Goal: Information Seeking & Learning: Get advice/opinions

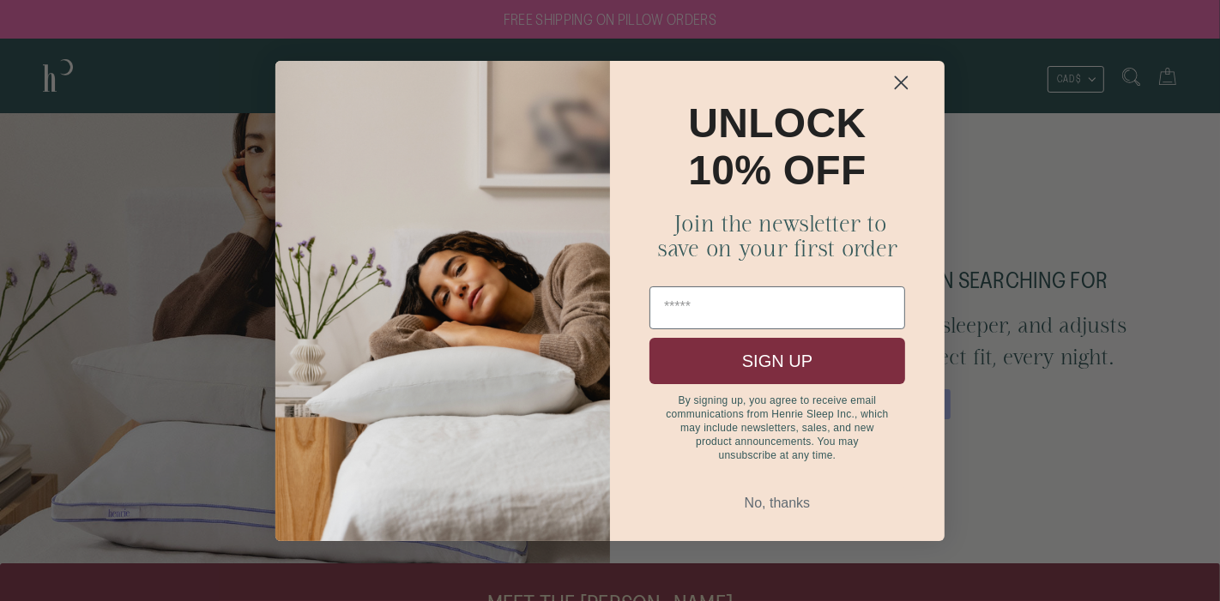
click at [902, 81] on circle "Close dialog" at bounding box center [901, 82] width 28 height 28
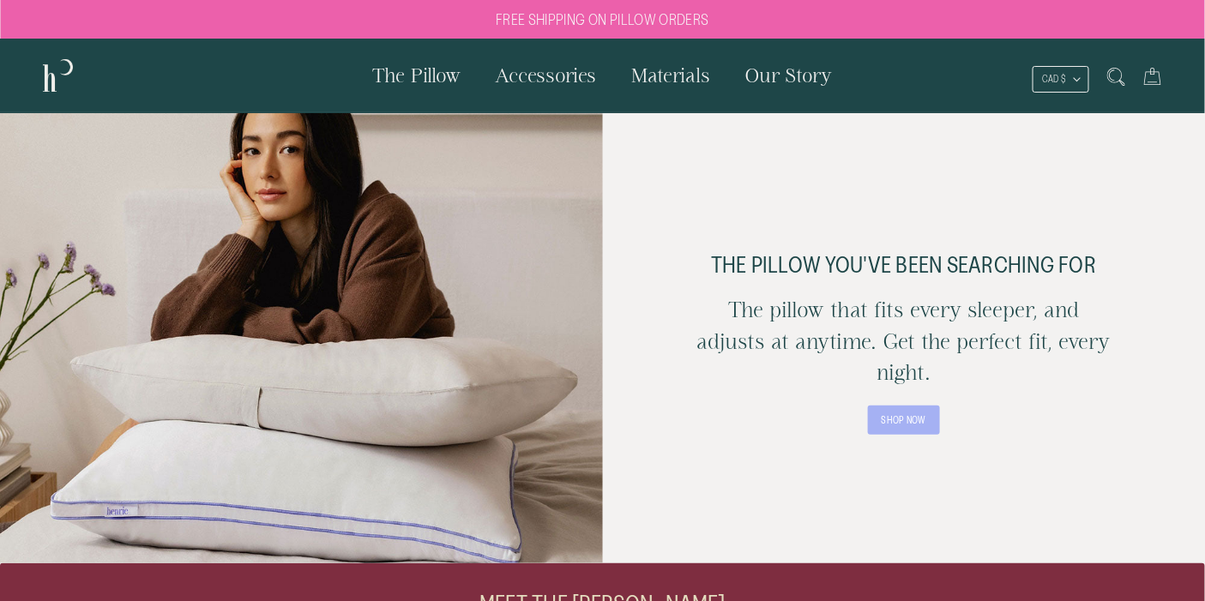
click at [425, 78] on span "The Pillow" at bounding box center [417, 74] width 88 height 21
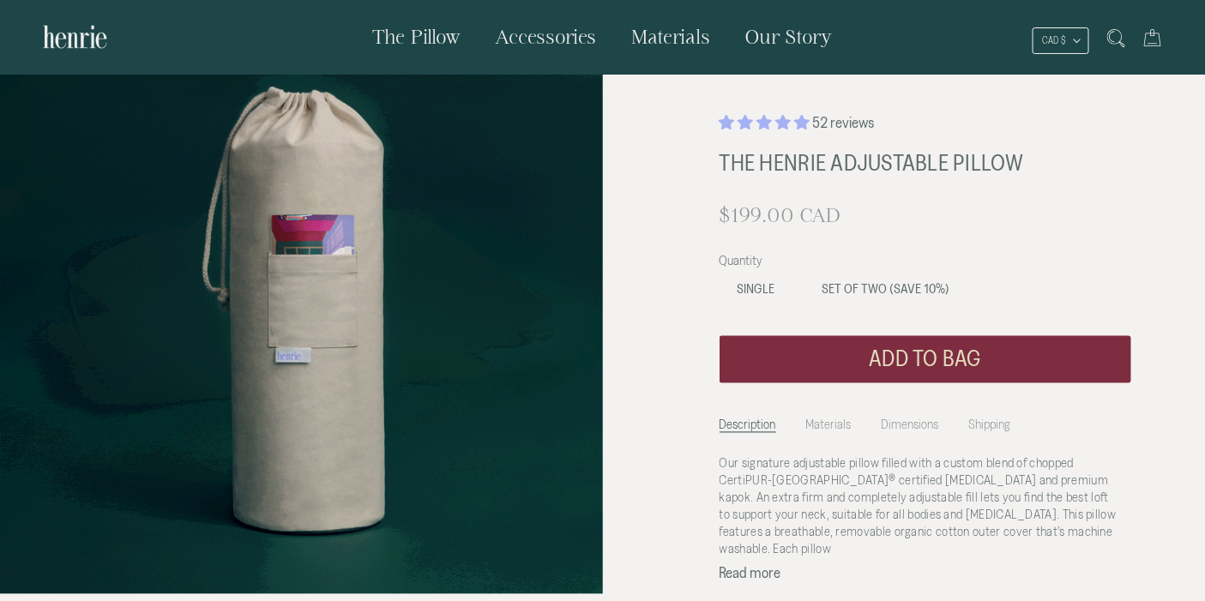
scroll to position [952, 0]
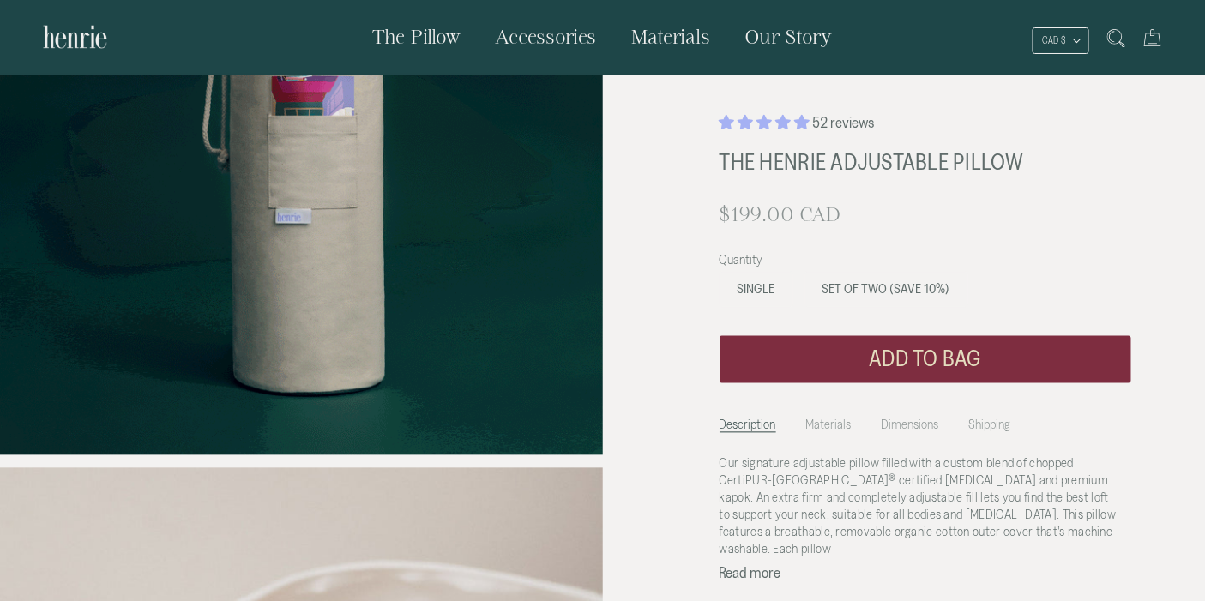
click at [742, 566] on button "Read more" at bounding box center [751, 573] width 62 height 15
drag, startPoint x: 1204, startPoint y: 129, endPoint x: 1202, endPoint y: 157, distance: 28.4
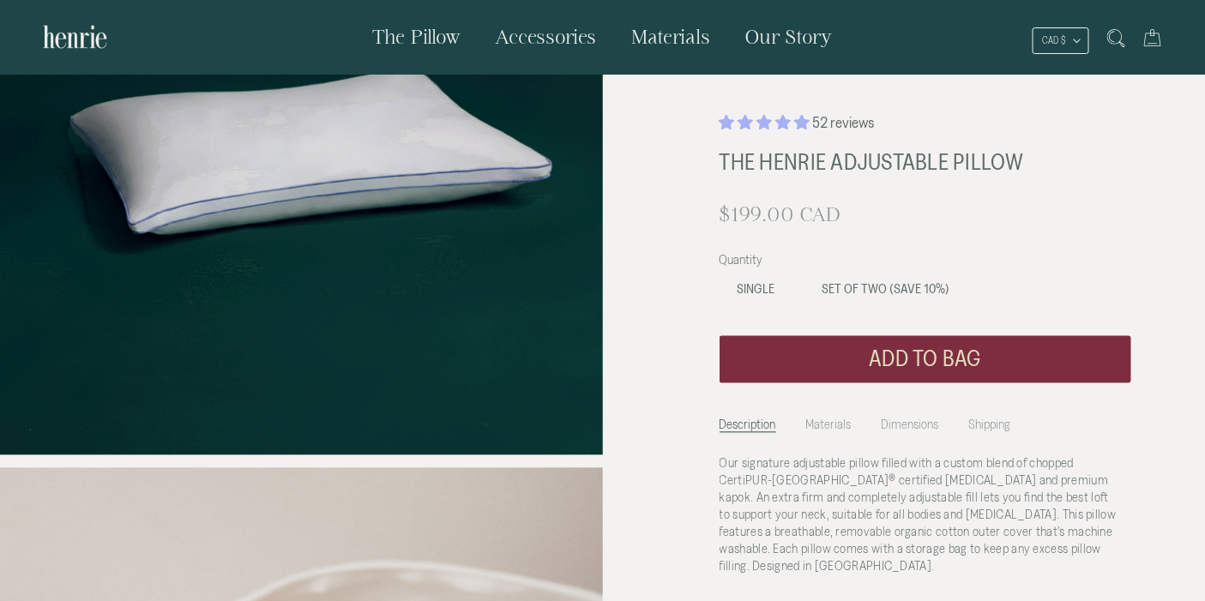
click at [1202, 157] on div "52 reviews The Henrie Adjustable Pillow $199.00 CAD Regular price $0 CAD Subscr…" at bounding box center [926, 377] width 560 height 530
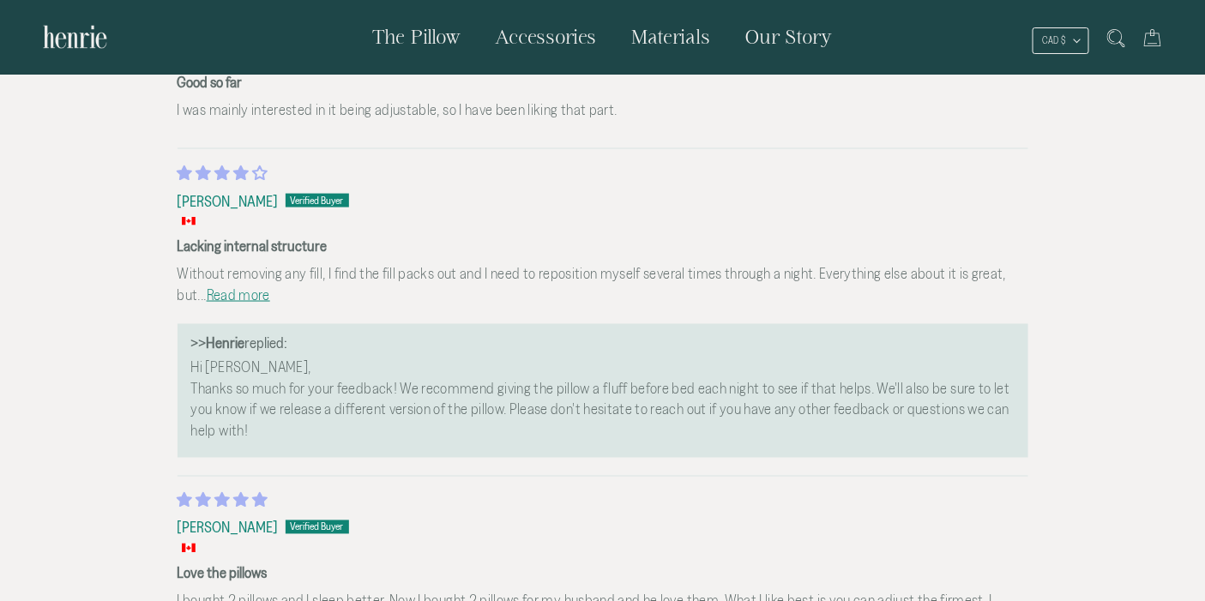
scroll to position [5066, 0]
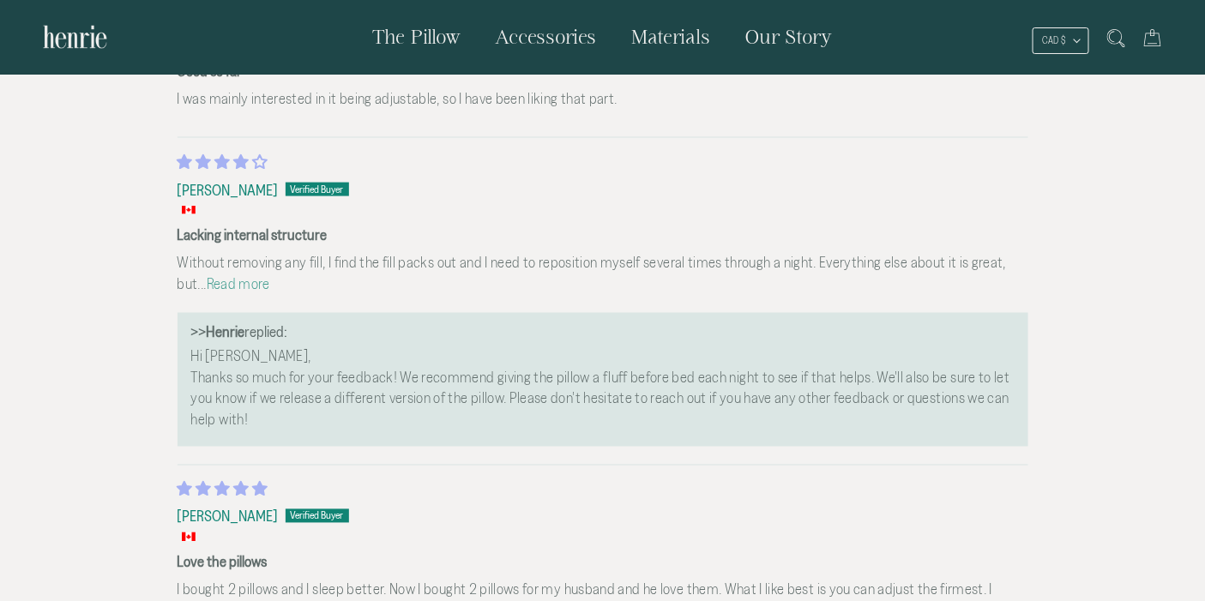
click at [213, 283] on link "Read more" at bounding box center [238, 283] width 63 height 16
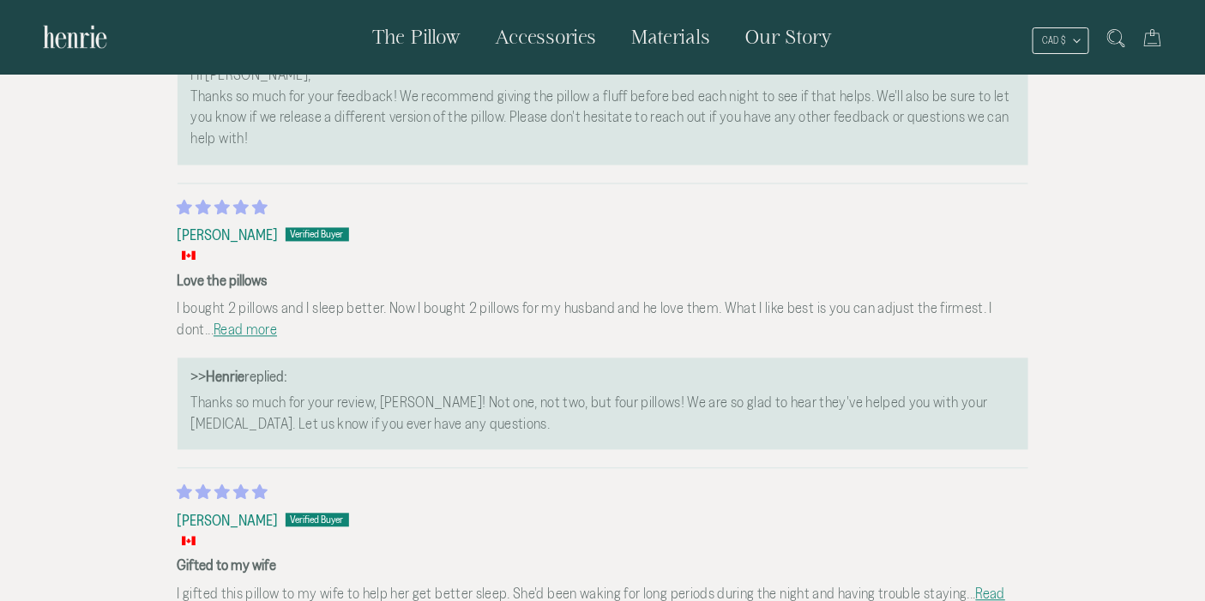
scroll to position [5353, 0]
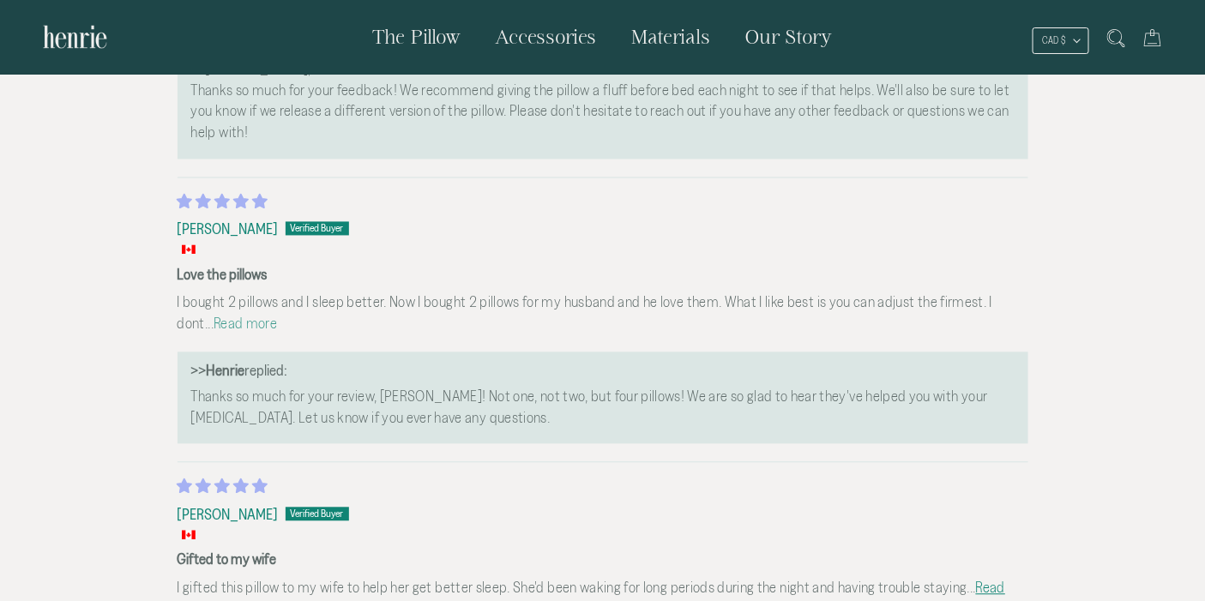
click at [214, 326] on link "Read more" at bounding box center [245, 324] width 63 height 16
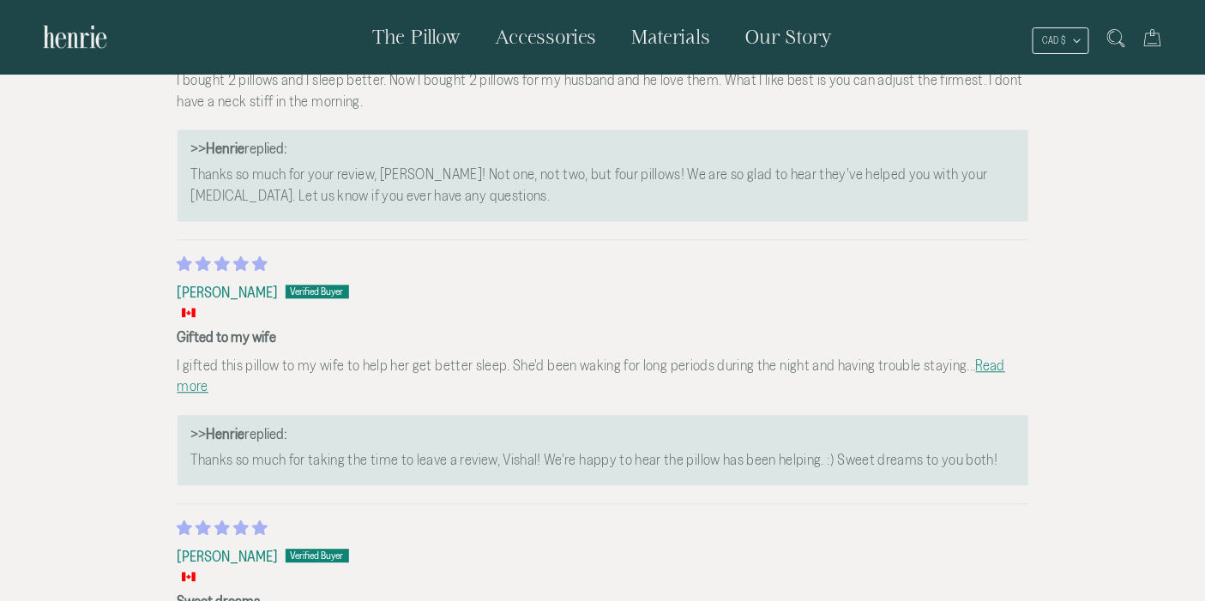
scroll to position [5593, 0]
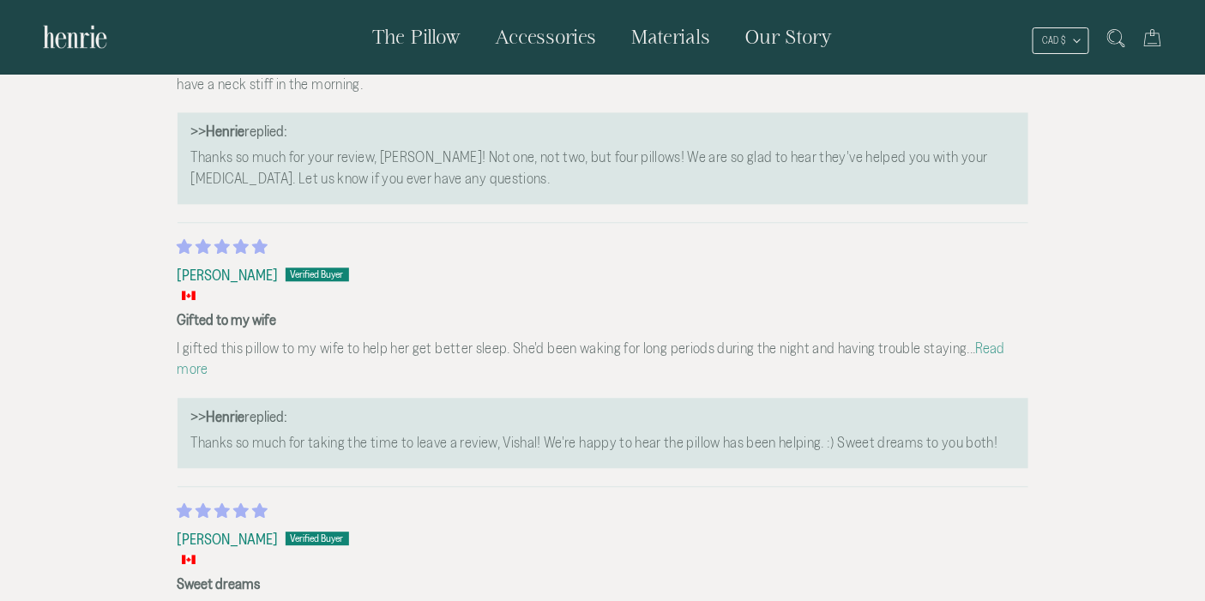
click at [1006, 353] on link "Read more" at bounding box center [592, 359] width 829 height 38
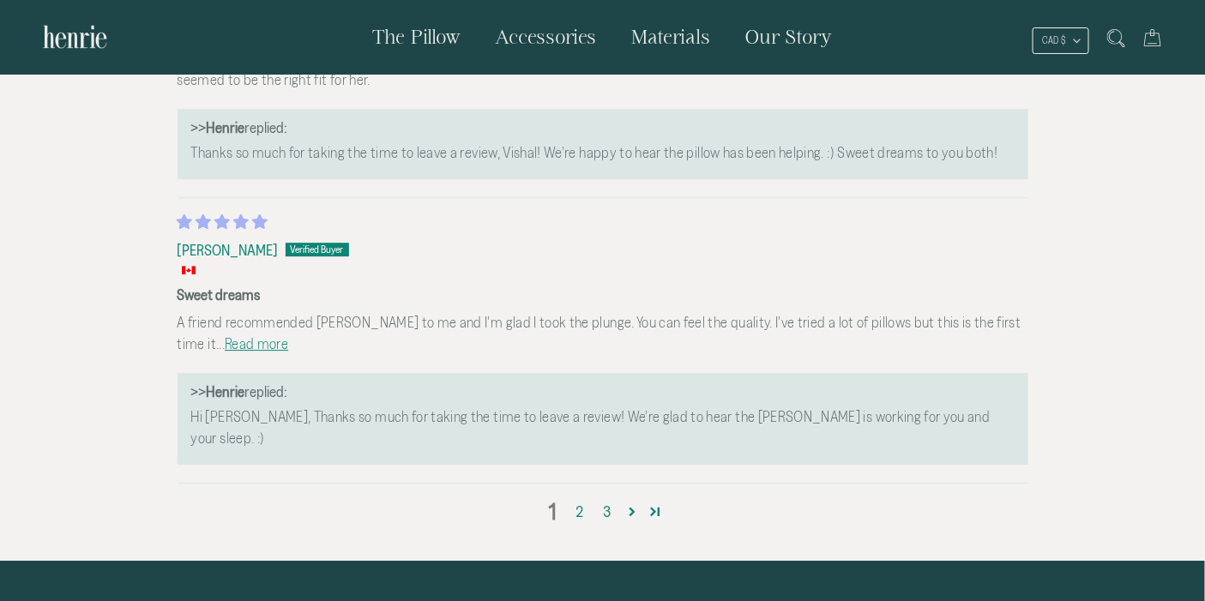
scroll to position [5927, 0]
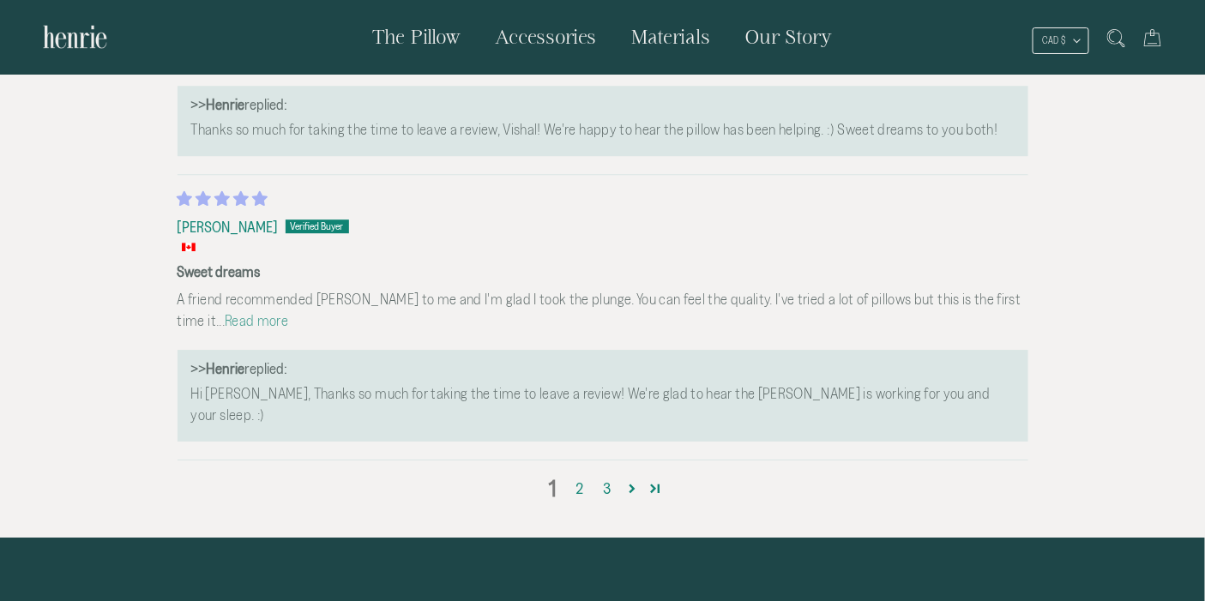
click at [288, 312] on link "Read more" at bounding box center [256, 320] width 63 height 16
click at [634, 477] on link "Page 2" at bounding box center [632, 488] width 23 height 23
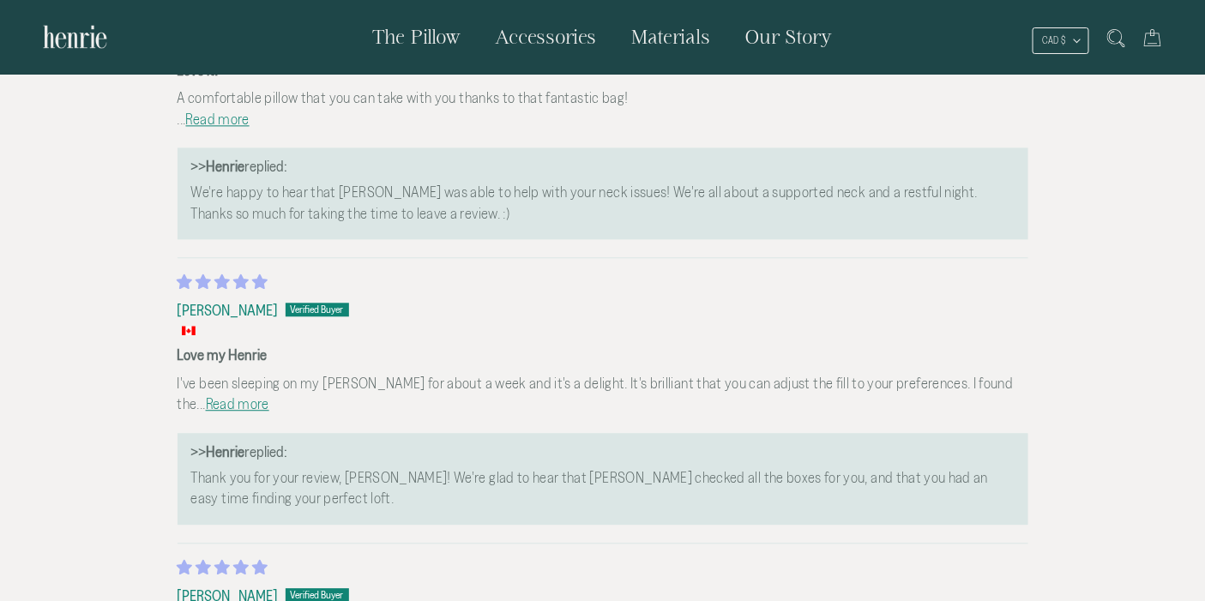
scroll to position [5607, 0]
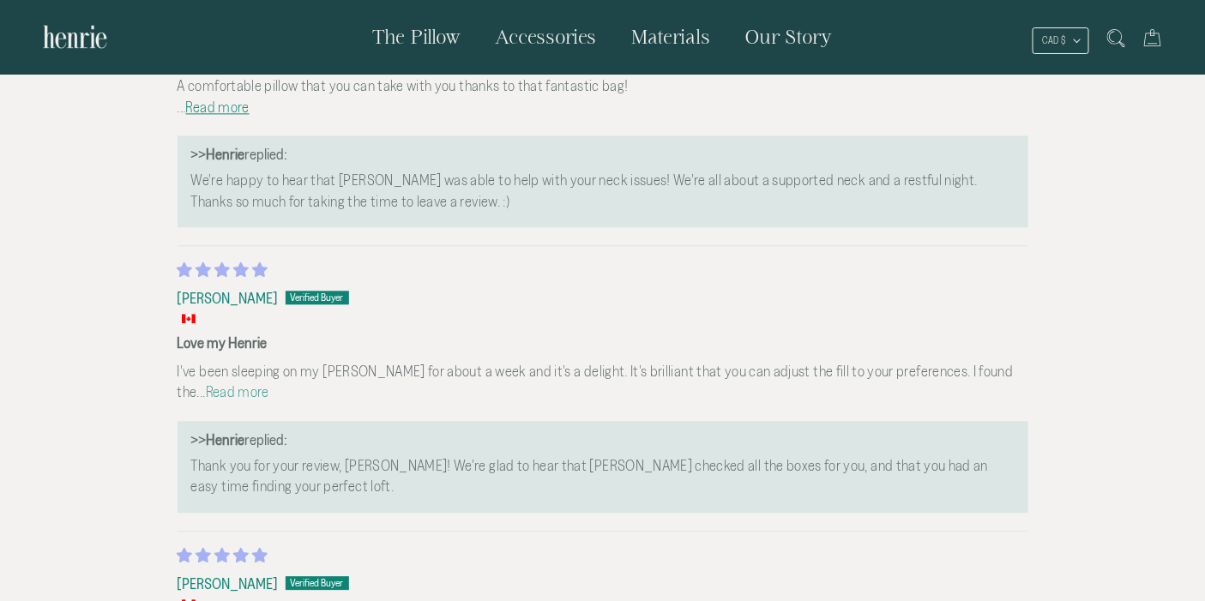
click at [206, 394] on link "Read more" at bounding box center [237, 391] width 63 height 16
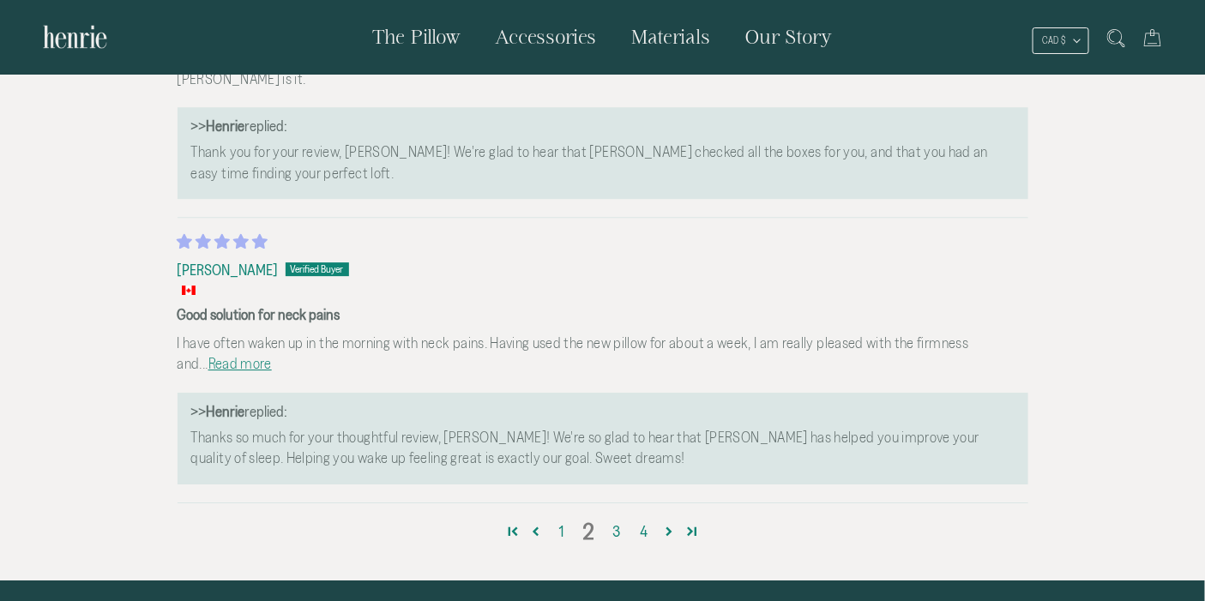
scroll to position [5969, 0]
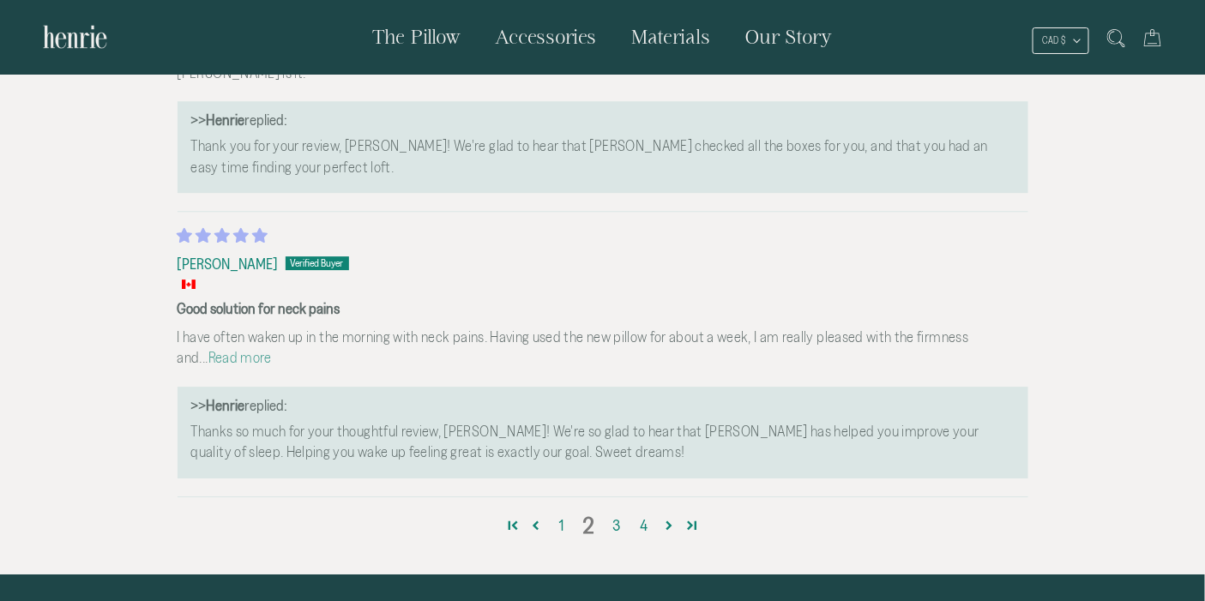
click at [272, 349] on link "Read more" at bounding box center [239, 357] width 63 height 16
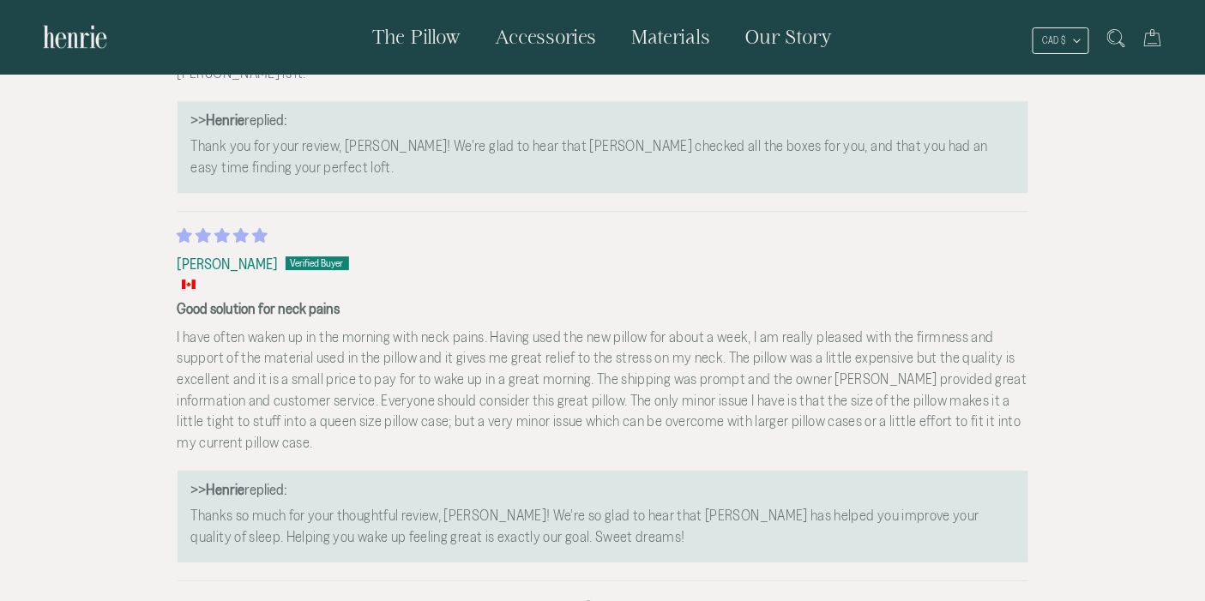
drag, startPoint x: 1203, startPoint y: 527, endPoint x: 1200, endPoint y: 556, distance: 28.4
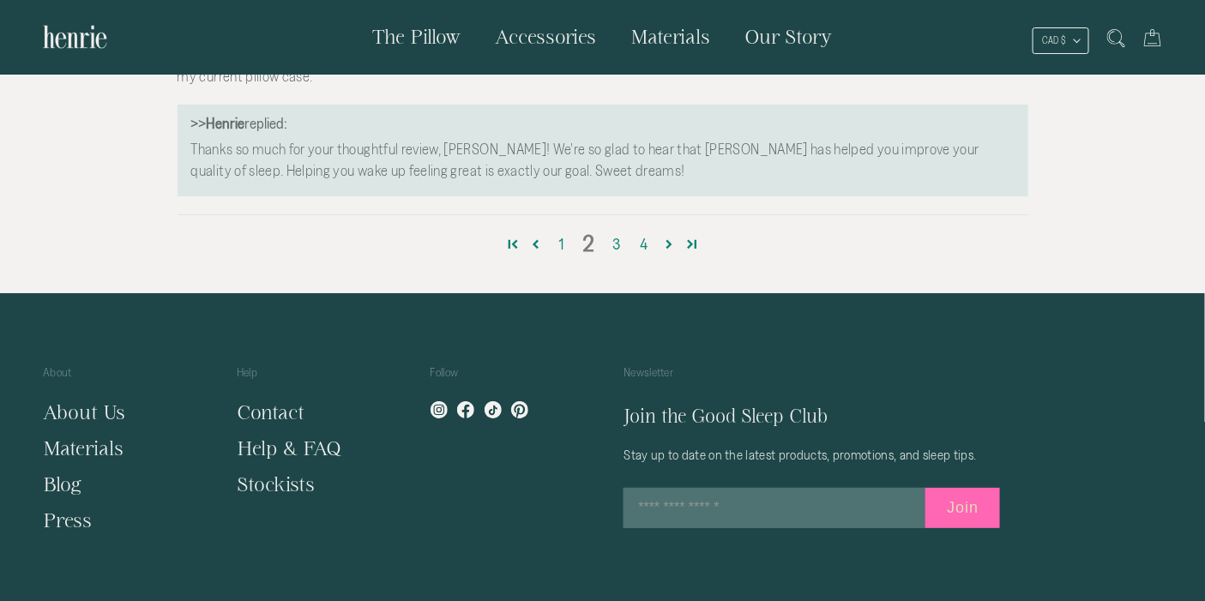
scroll to position [6300, 0]
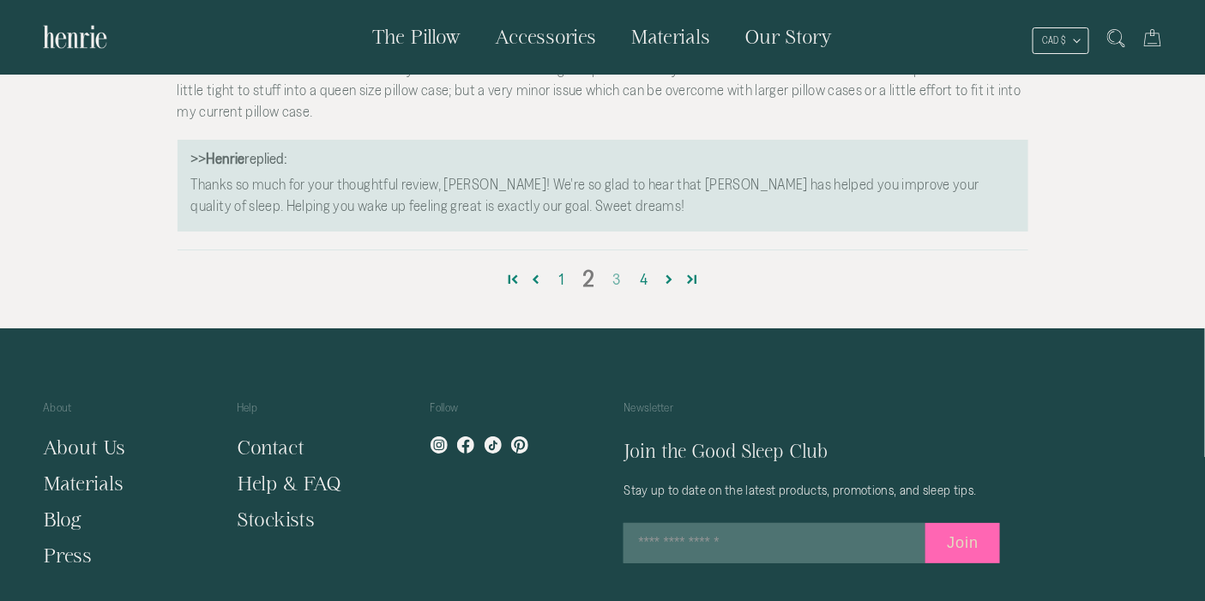
click at [618, 281] on link "3" at bounding box center [616, 279] width 27 height 22
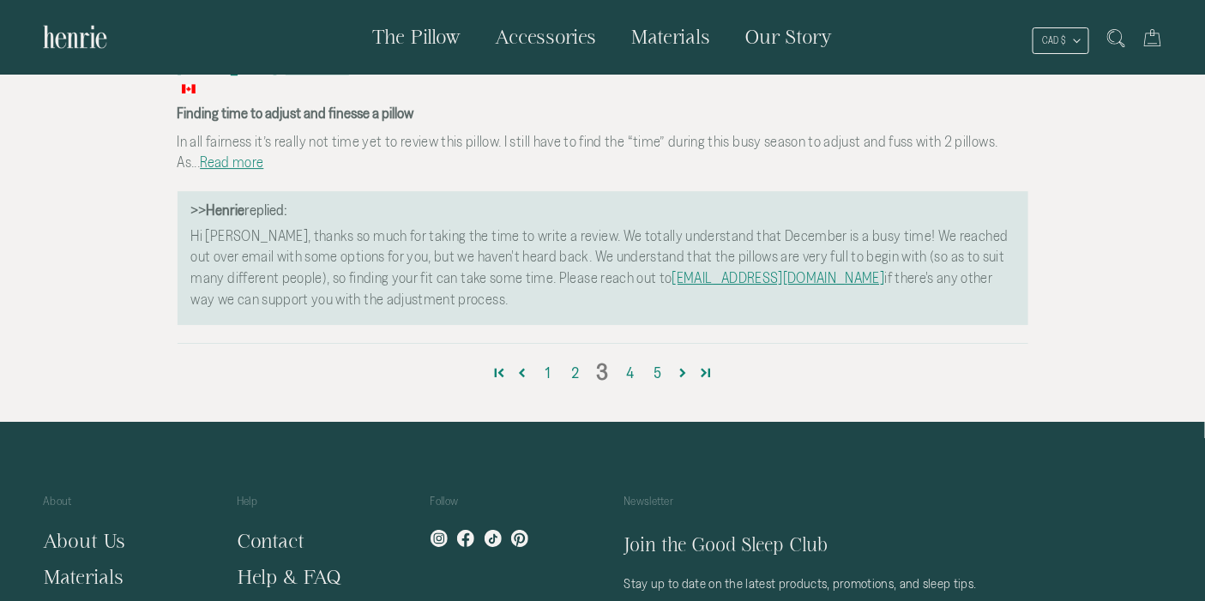
scroll to position [6095, 0]
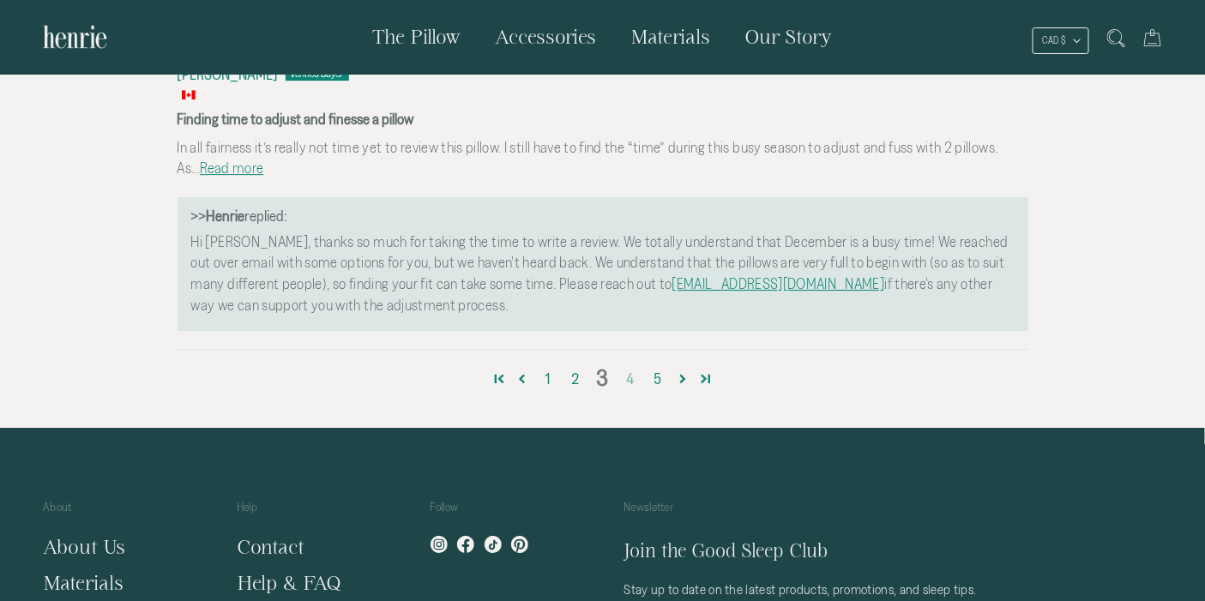
click at [629, 368] on link "4" at bounding box center [630, 379] width 27 height 22
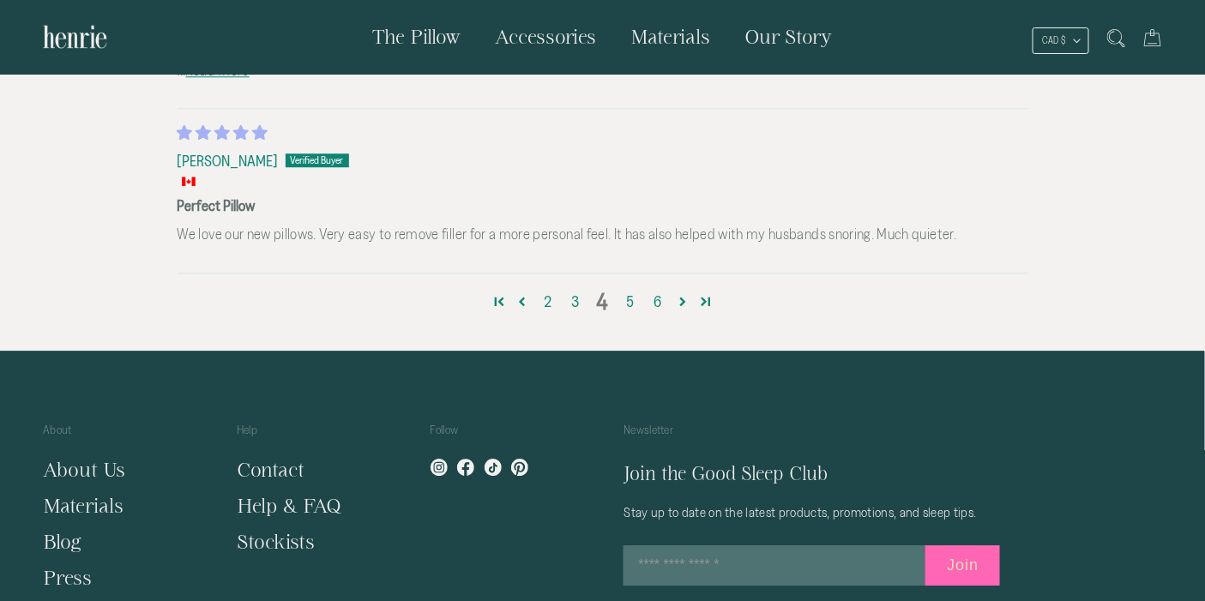
scroll to position [5766, 0]
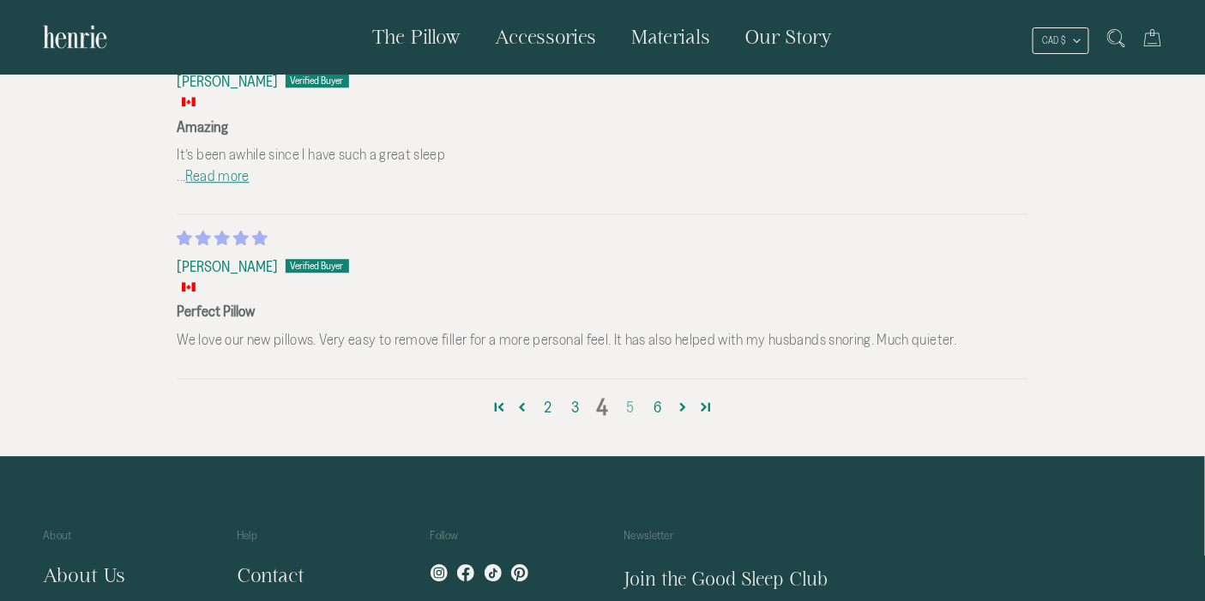
click at [631, 396] on link "5" at bounding box center [630, 407] width 27 height 22
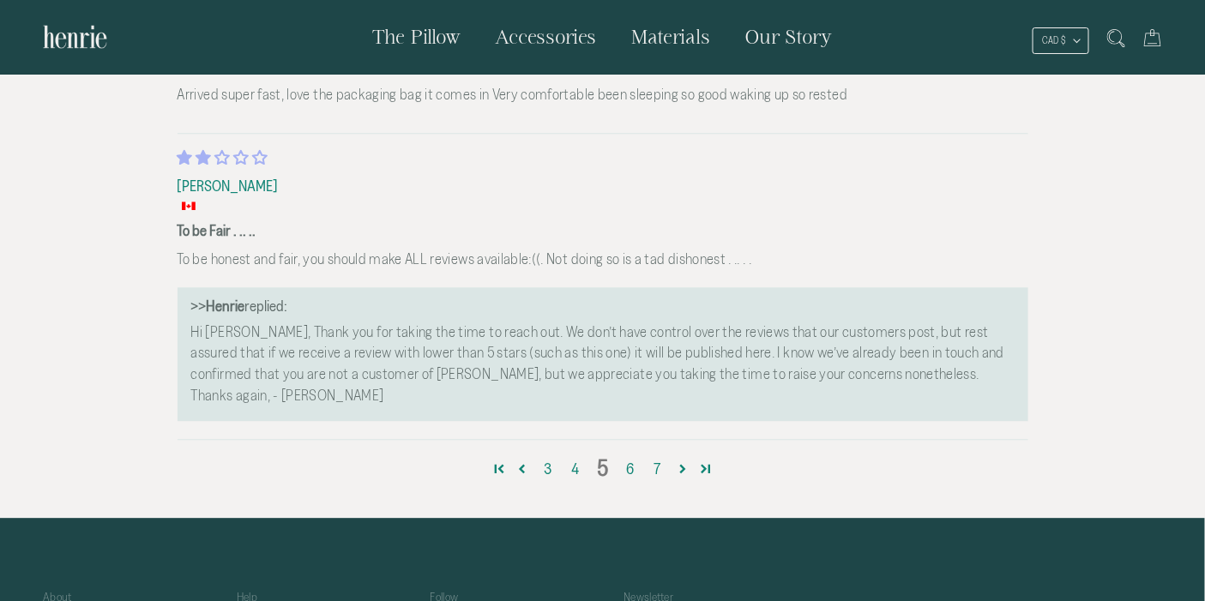
scroll to position [5675, 0]
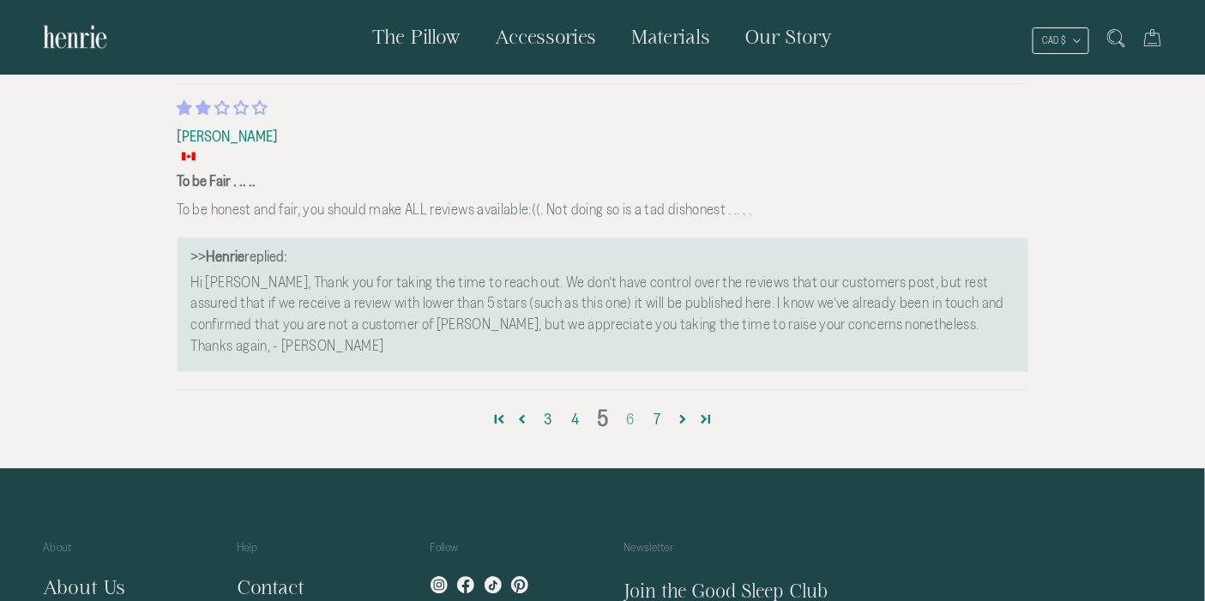
click at [629, 408] on link "6" at bounding box center [630, 419] width 27 height 22
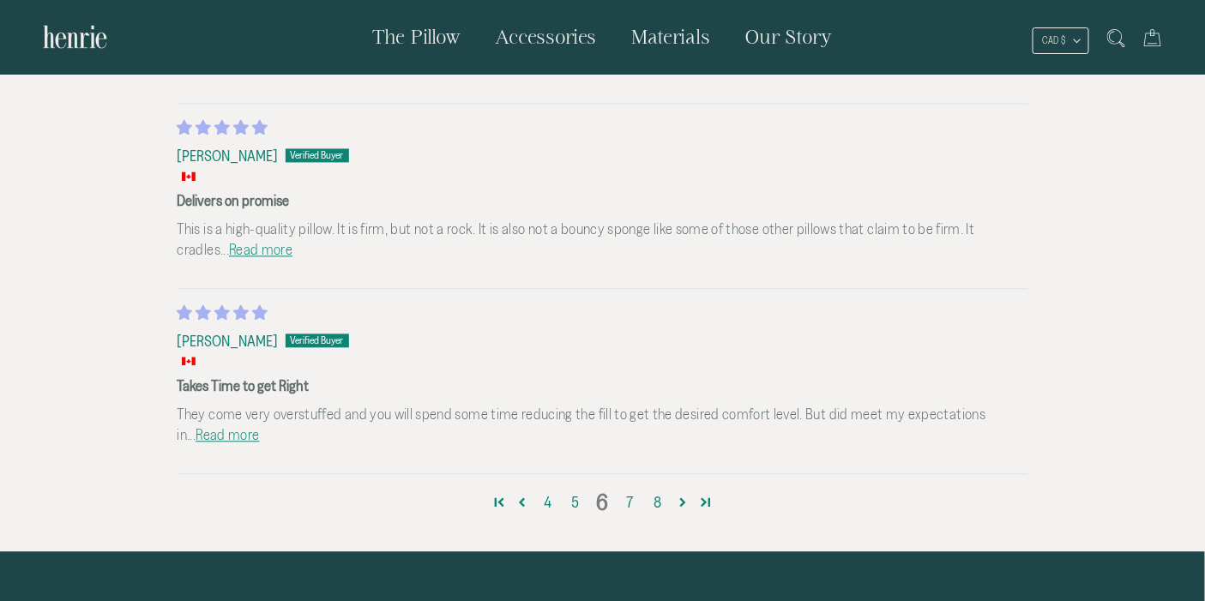
scroll to position [5534, 0]
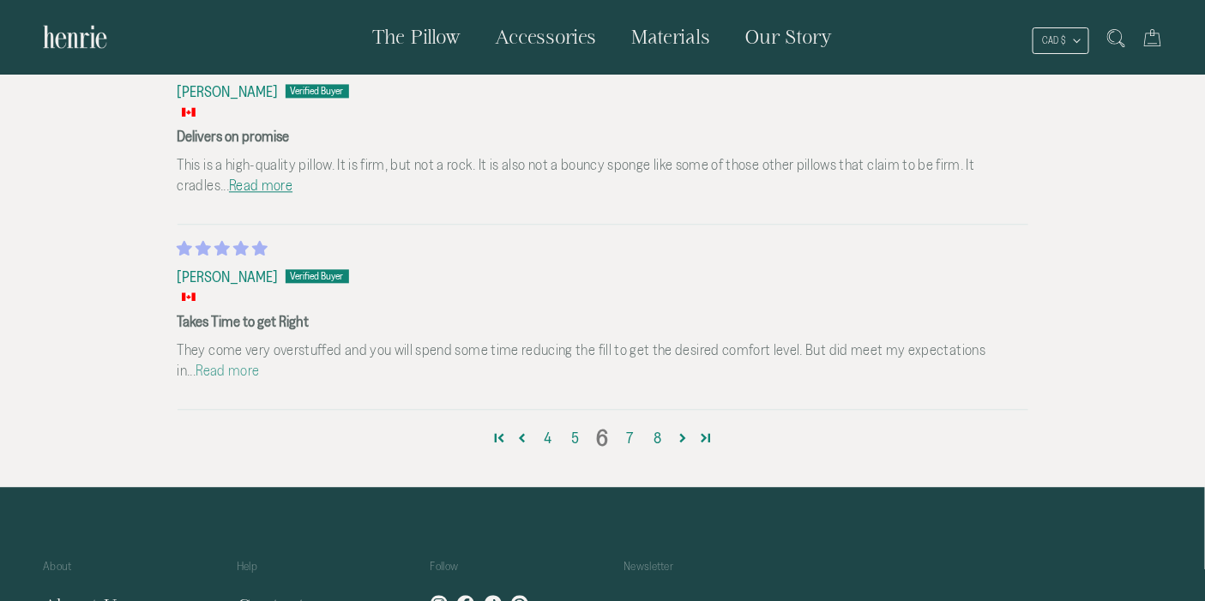
click at [259, 362] on link "Read more" at bounding box center [227, 370] width 63 height 16
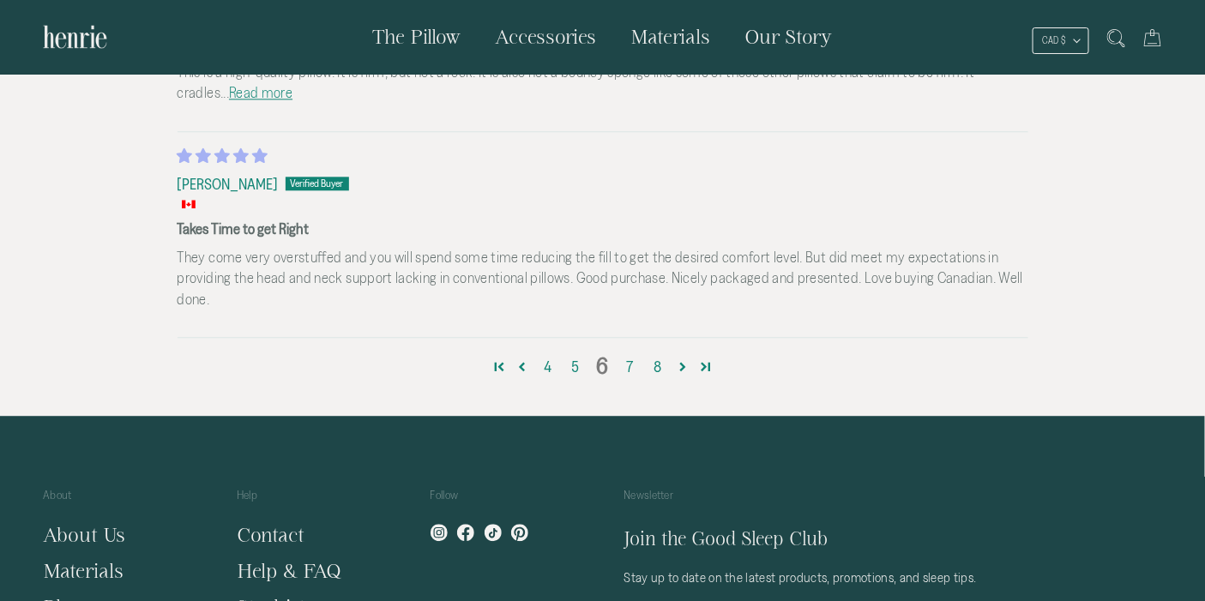
scroll to position [5643, 0]
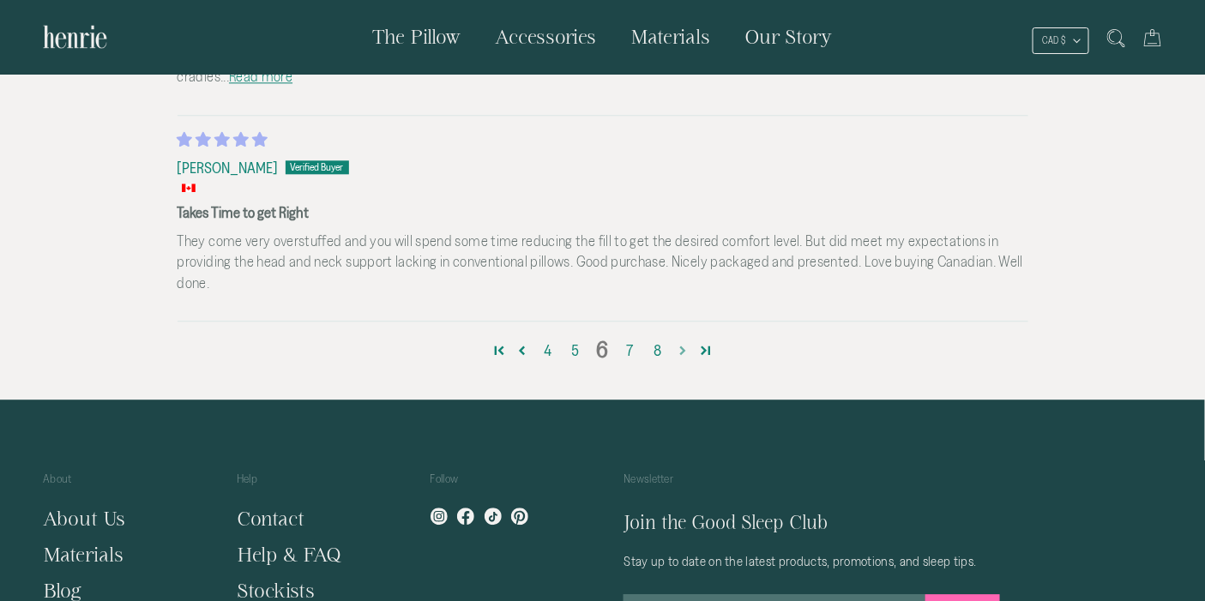
click at [684, 347] on link "Page 7" at bounding box center [683, 350] width 23 height 23
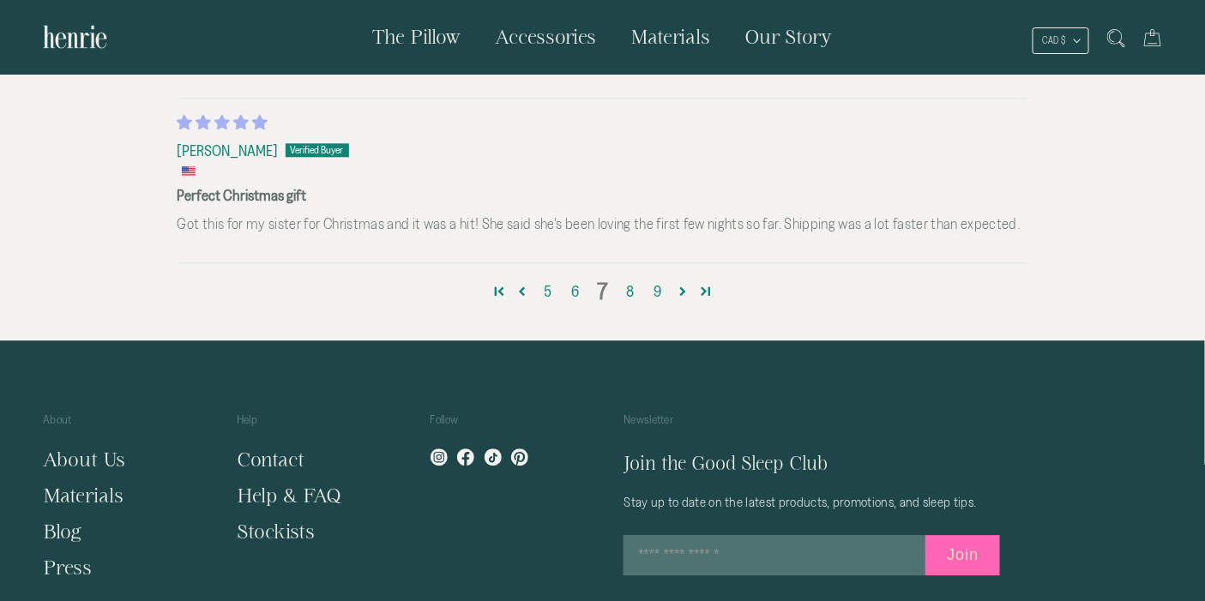
scroll to position [5563, 0]
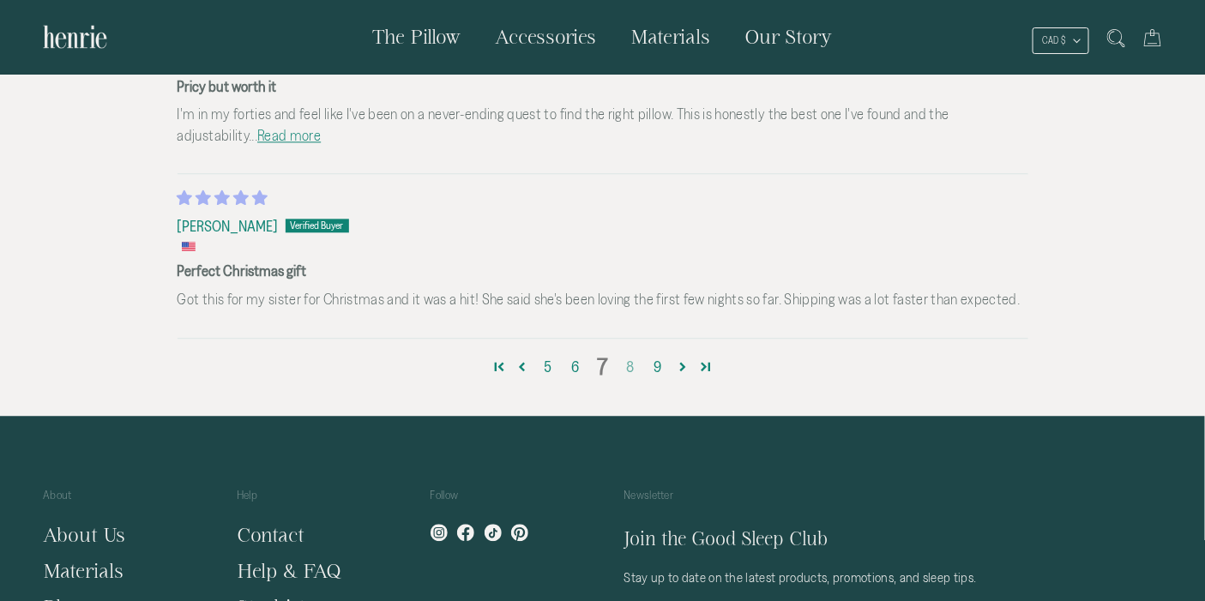
click at [636, 364] on link "8" at bounding box center [630, 367] width 27 height 22
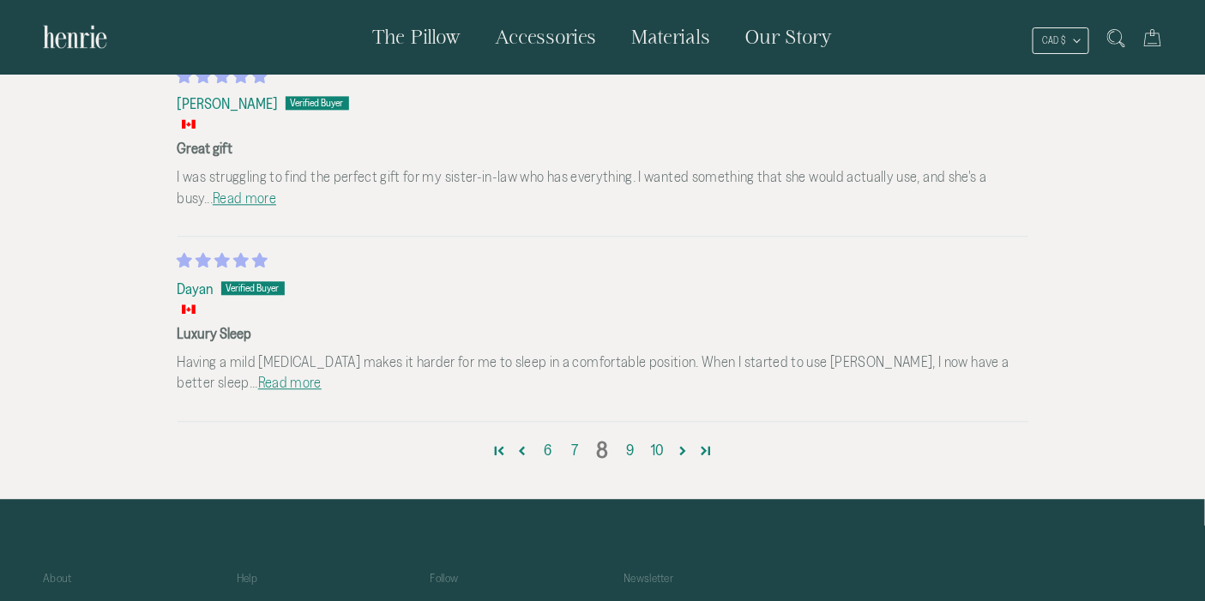
scroll to position [5588, 0]
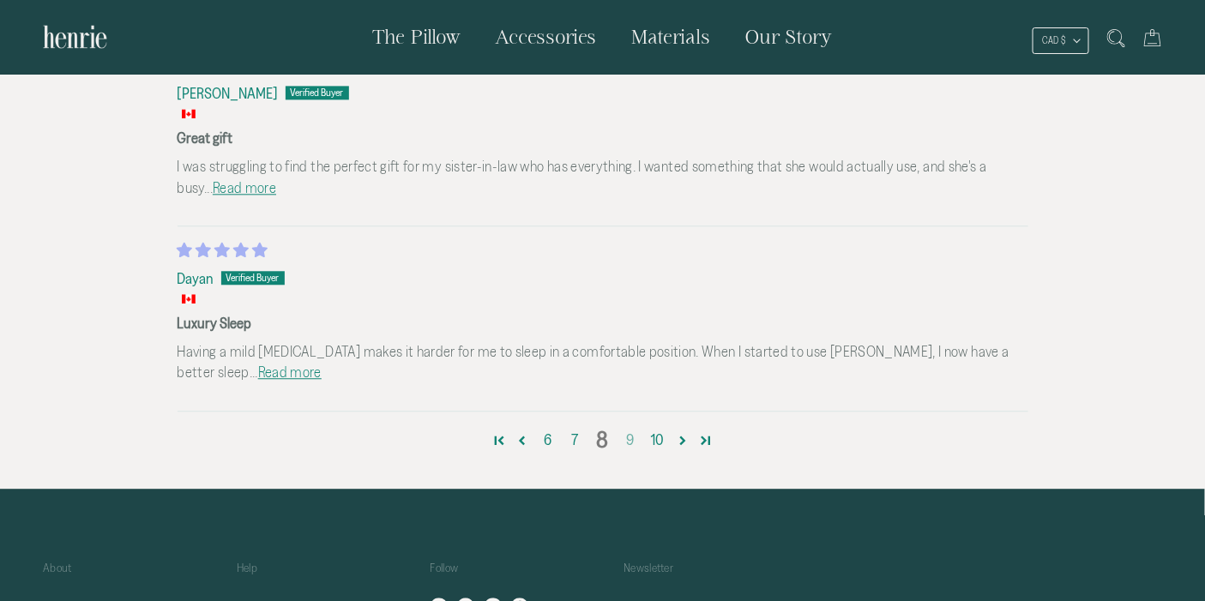
click at [630, 436] on link "9" at bounding box center [630, 440] width 27 height 22
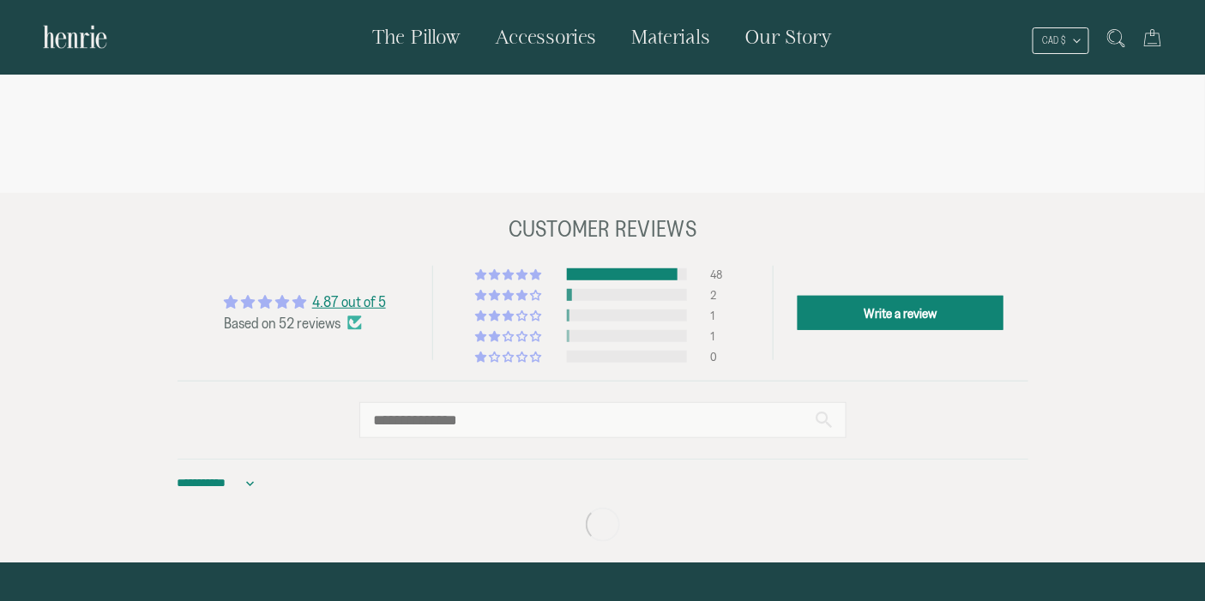
scroll to position [4536, 0]
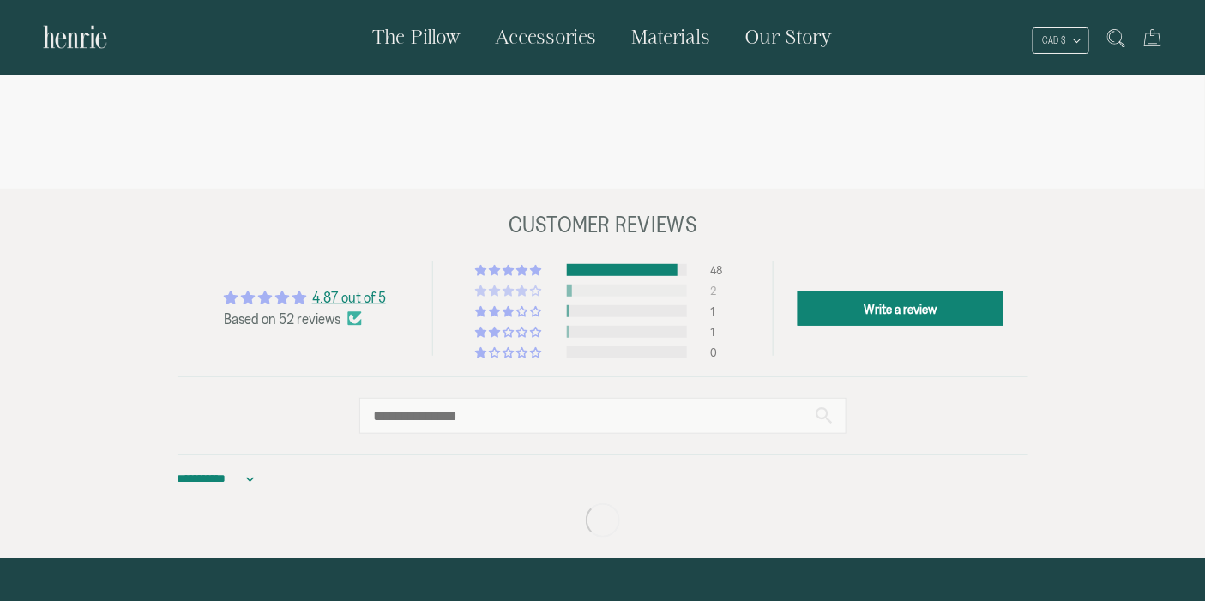
click at [584, 289] on div at bounding box center [627, 291] width 120 height 12
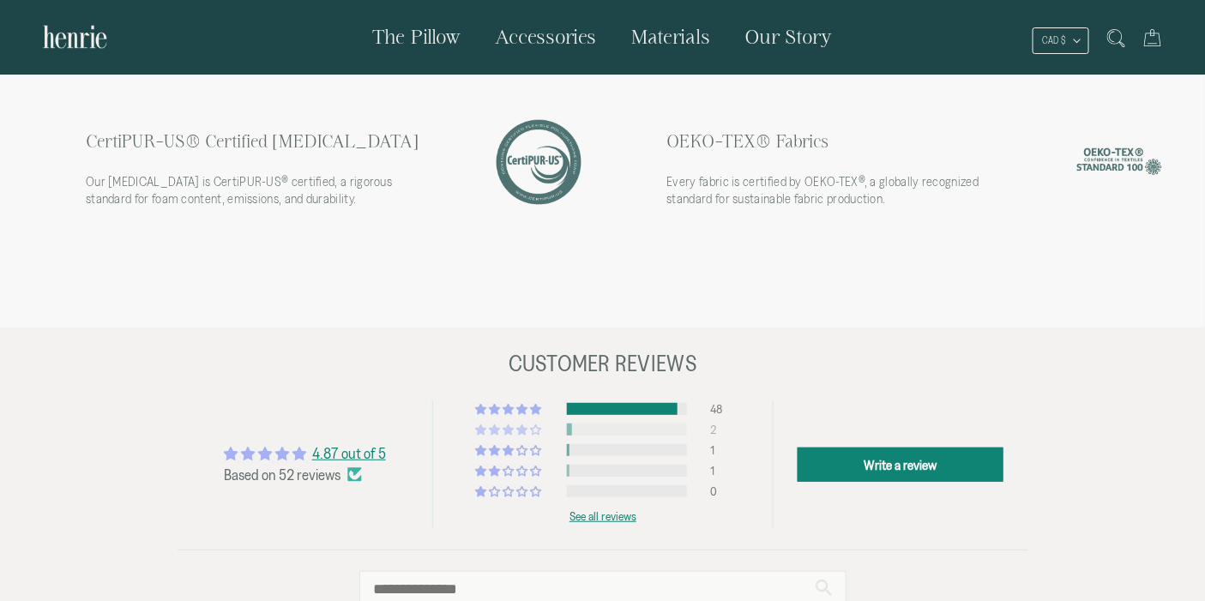
scroll to position [4376, 0]
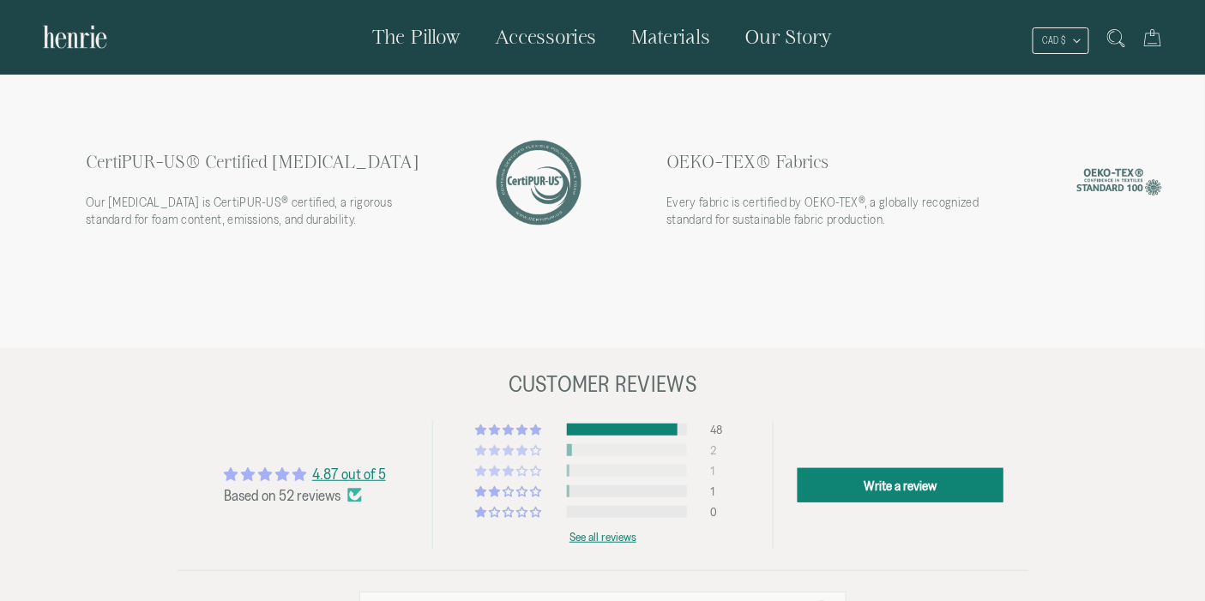
click at [603, 472] on div at bounding box center [627, 471] width 120 height 12
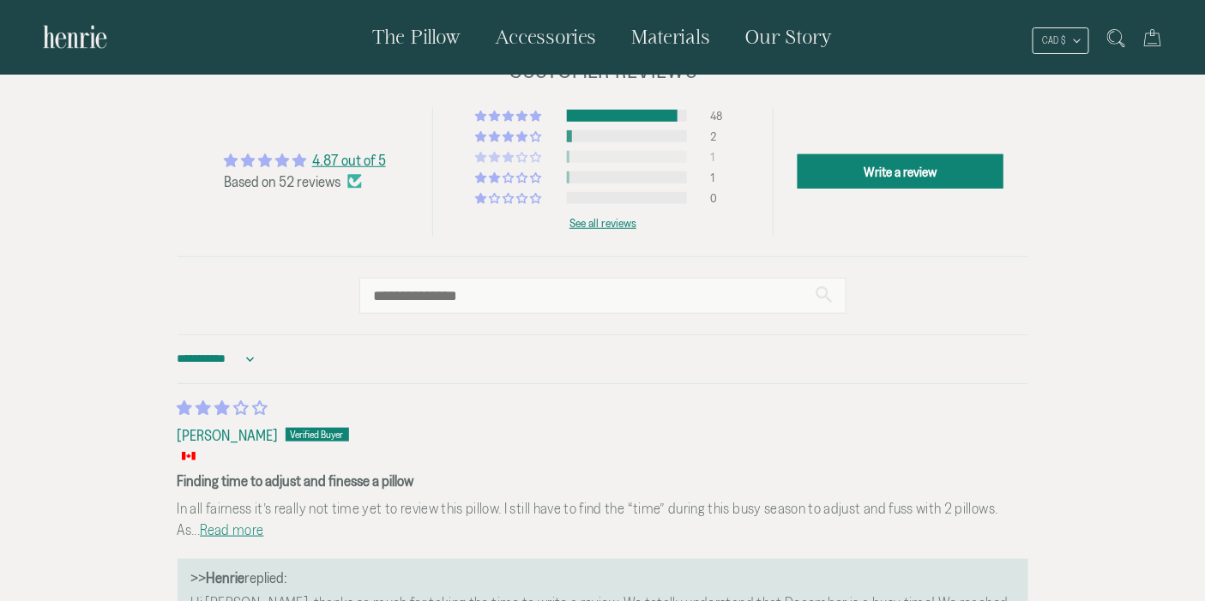
scroll to position [4656, 0]
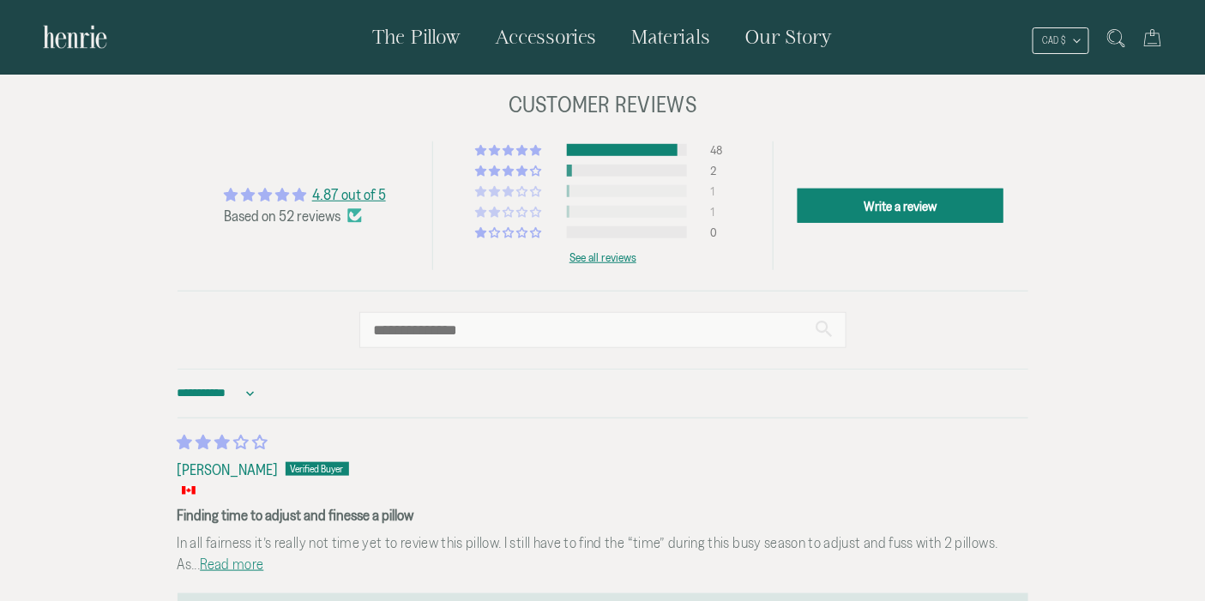
click at [591, 211] on div at bounding box center [627, 212] width 120 height 12
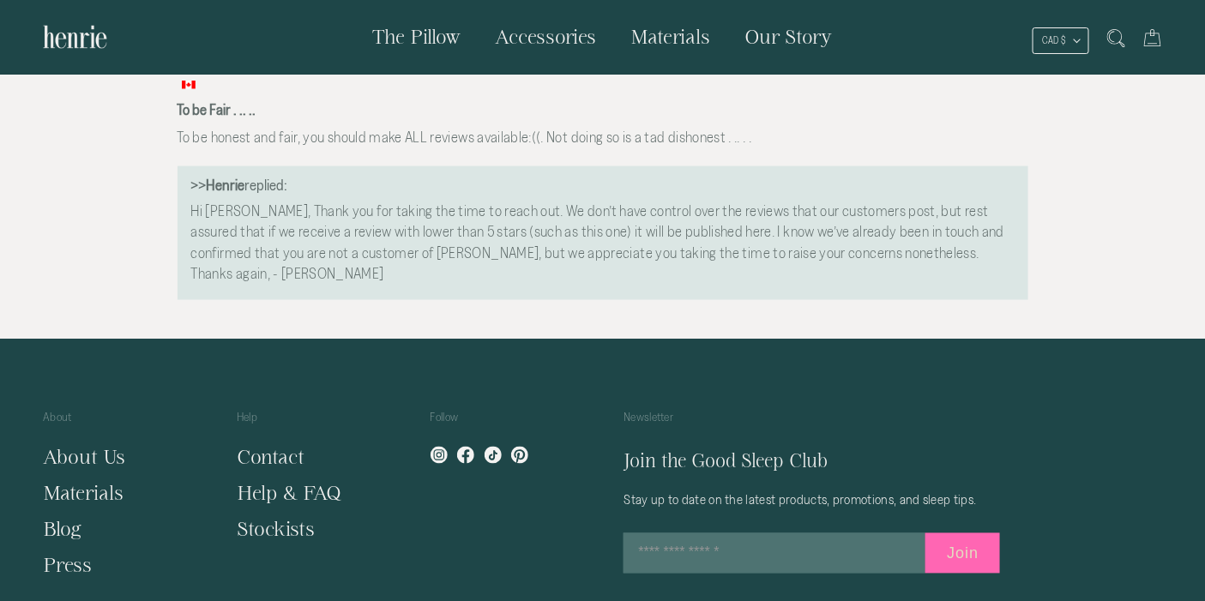
scroll to position [5072, 0]
